Goal: Task Accomplishment & Management: Manage account settings

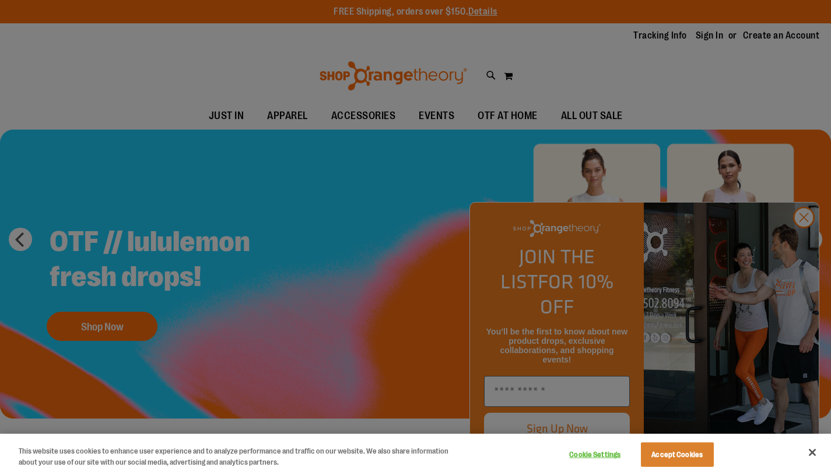
click at [704, 36] on div at bounding box center [415, 237] width 831 height 474
click at [807, 247] on div at bounding box center [415, 237] width 831 height 474
click at [683, 448] on button "Accept Cookies" at bounding box center [677, 454] width 73 height 24
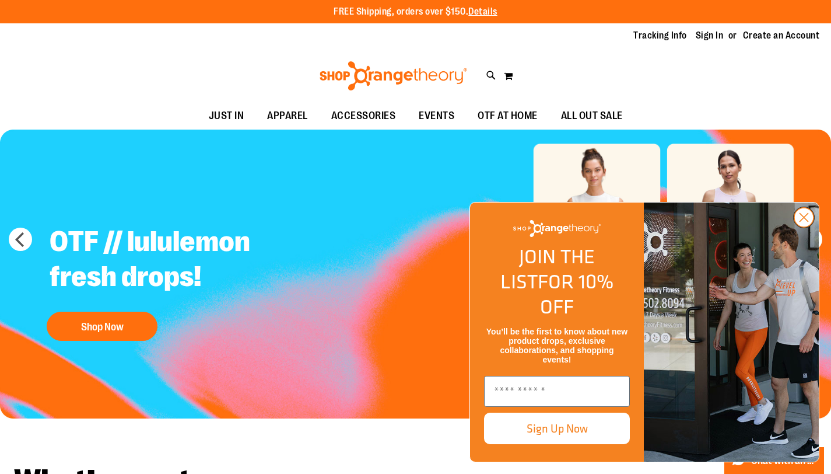
click at [802, 227] on circle "Close dialog" at bounding box center [803, 217] width 19 height 19
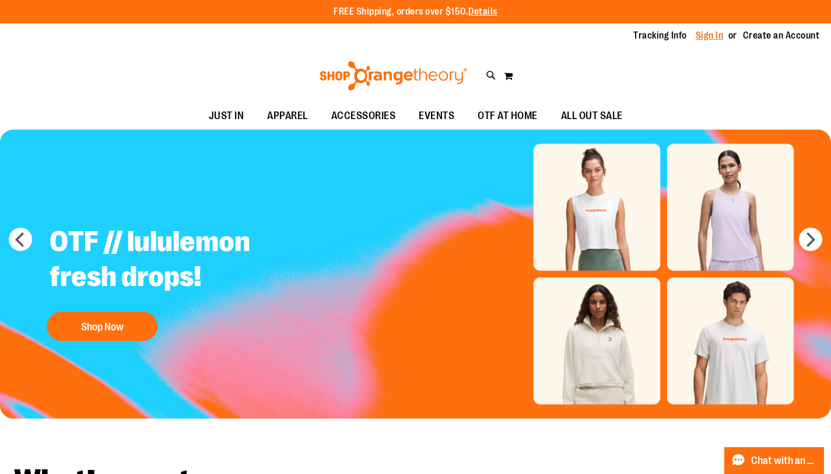
click at [696, 38] on link "Sign In" at bounding box center [710, 35] width 28 height 13
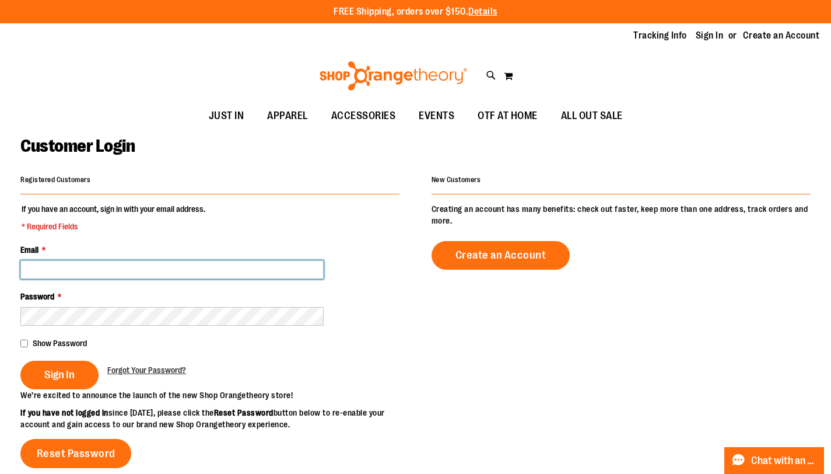
click at [115, 269] on input "Email *" at bounding box center [171, 269] width 303 height 19
type input "**********"
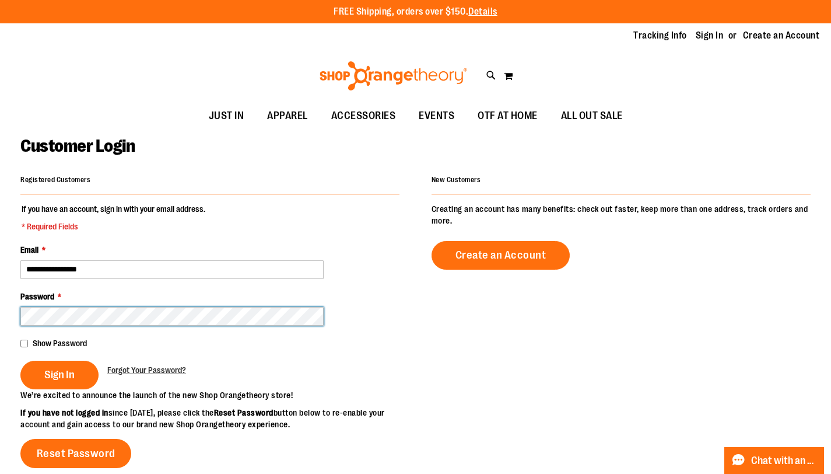
click at [20, 360] on button "Sign In" at bounding box center [59, 374] width 78 height 29
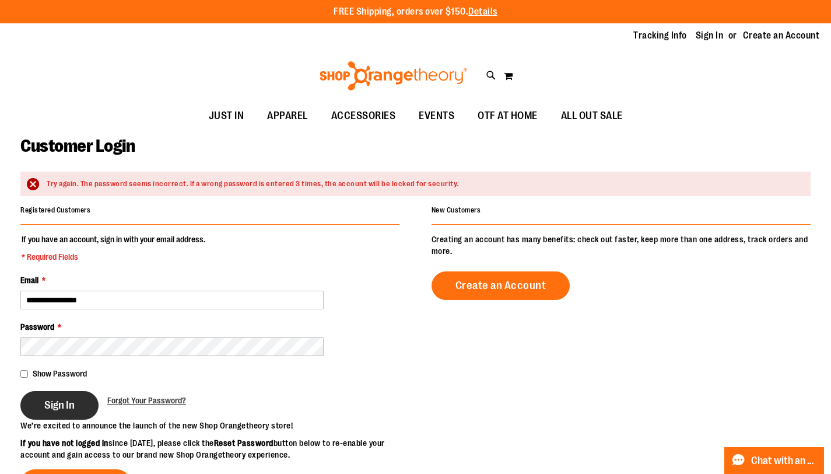
click at [59, 404] on span "Sign In" at bounding box center [59, 404] width 30 height 13
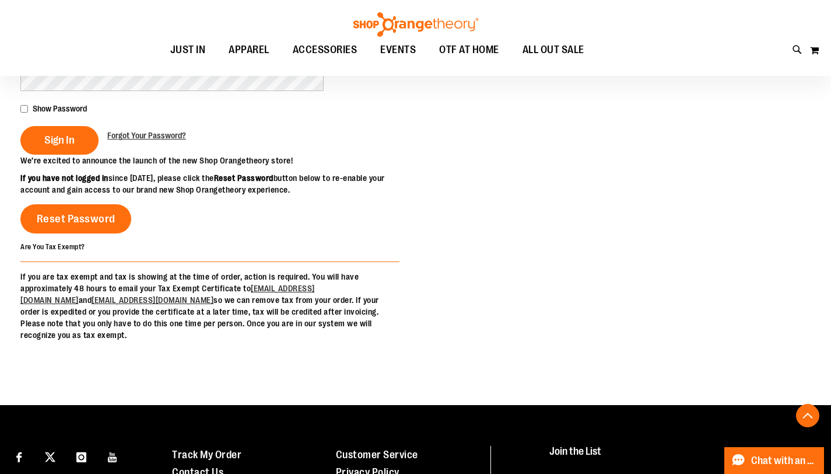
scroll to position [279, 0]
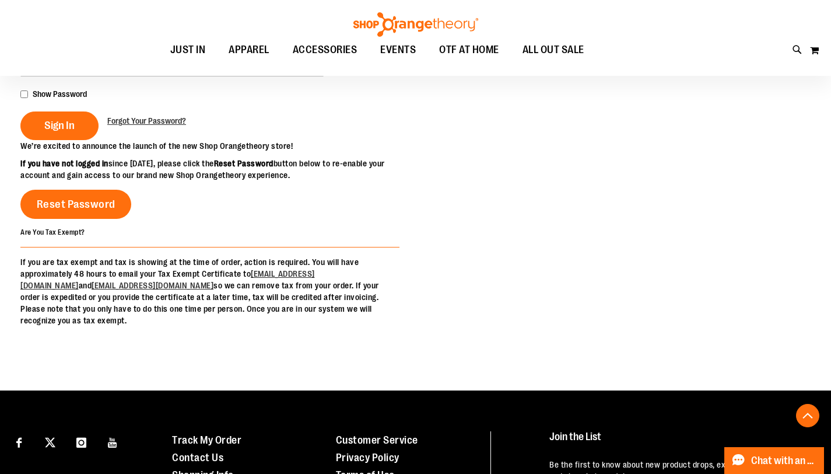
click at [229, 326] on p "If you are tax exempt and tax is showing at the time of order, action is requir…" at bounding box center [209, 291] width 379 height 70
click at [72, 211] on span "Reset Password" at bounding box center [76, 204] width 79 height 13
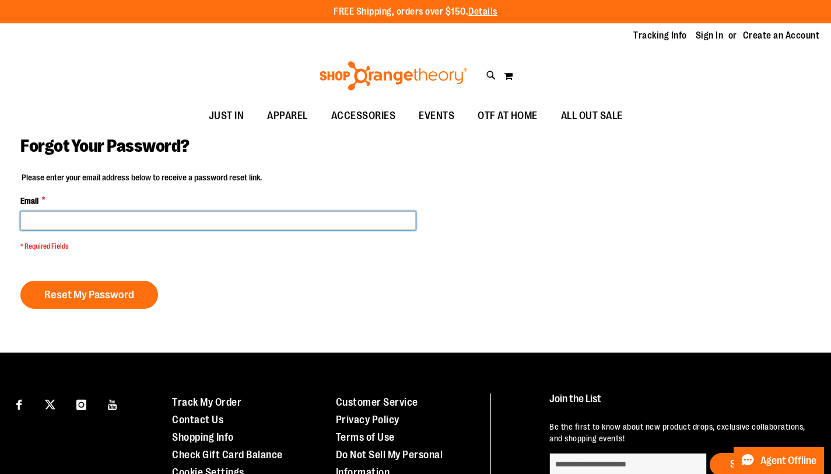
click at [83, 218] on input "Email *" at bounding box center [217, 220] width 395 height 19
type input "**********"
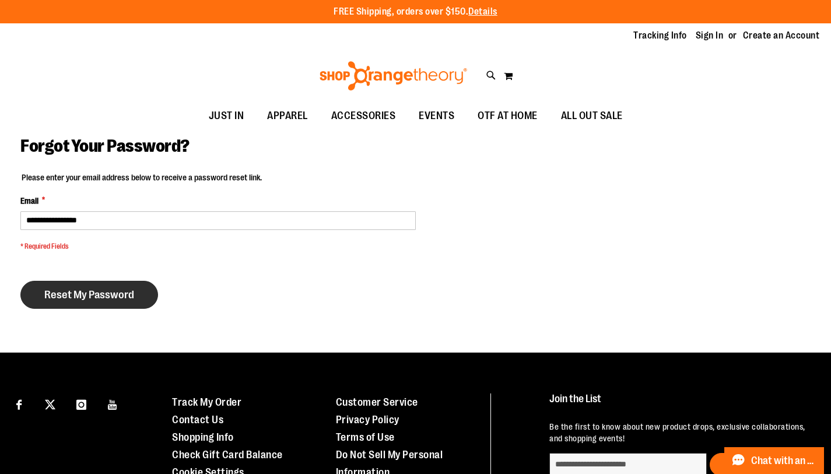
click at [98, 292] on span "Reset My Password" at bounding box center [89, 294] width 90 height 13
